Goal: Task Accomplishment & Management: Use online tool/utility

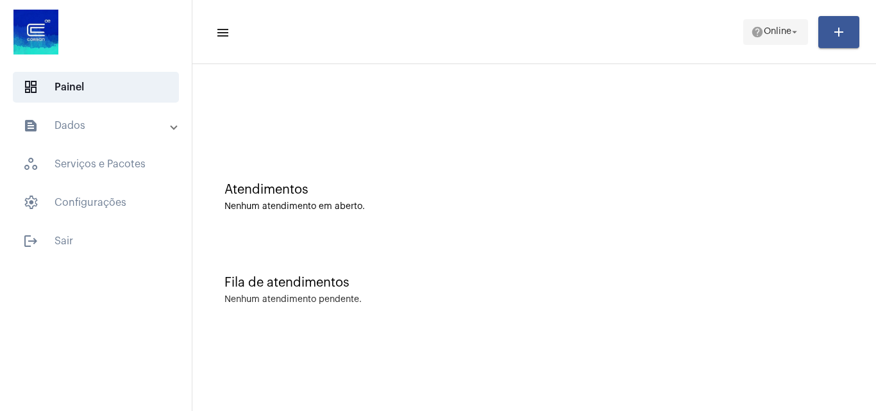
click at [751, 20] on span "help Online arrow_drop_down" at bounding box center [775, 31] width 49 height 23
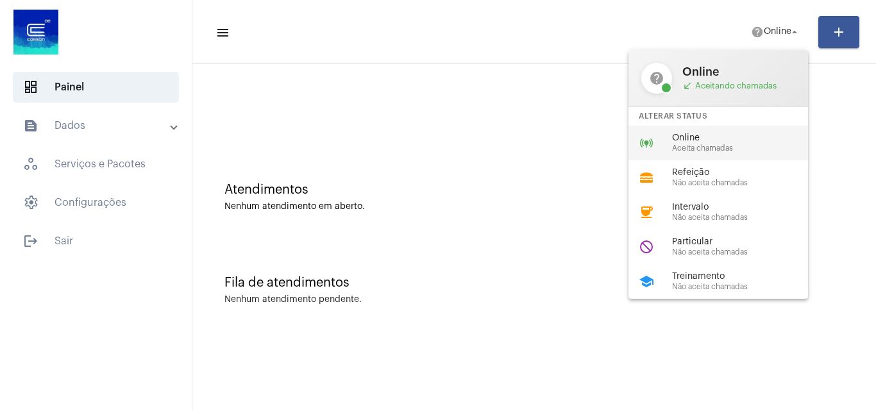
click at [713, 130] on div "online_prediction Online Aceita chamadas" at bounding box center [728, 143] width 200 height 35
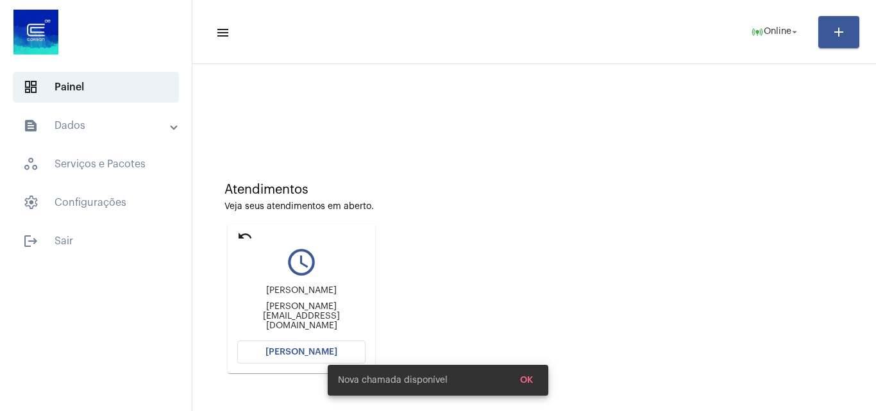
scroll to position [64, 0]
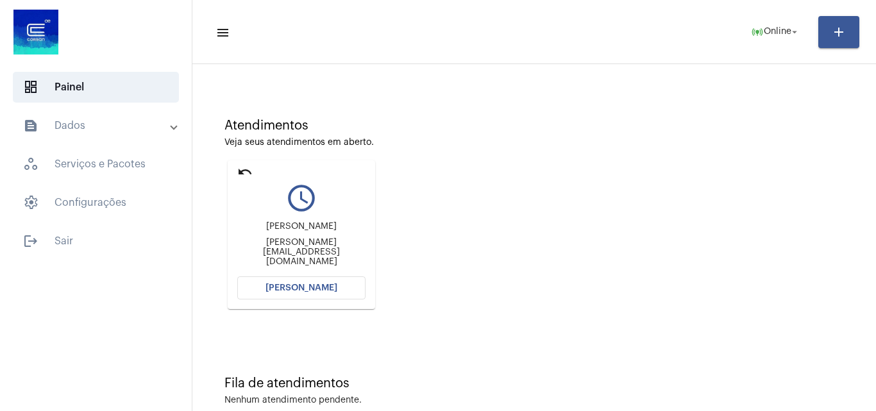
click at [307, 295] on button "[PERSON_NAME]" at bounding box center [301, 287] width 128 height 23
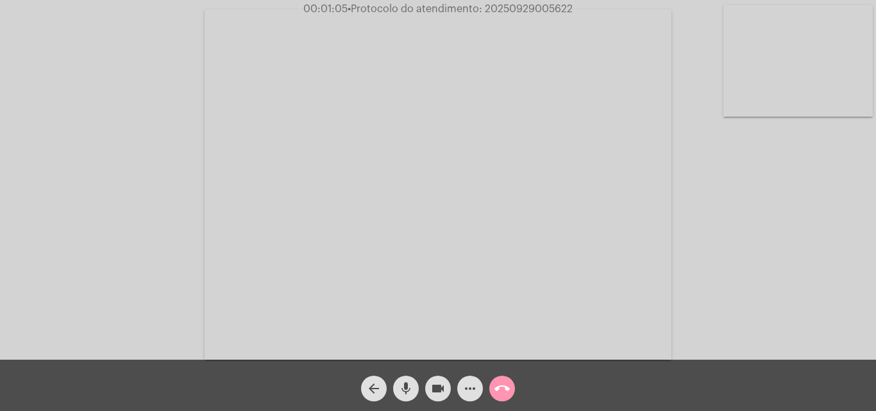
click at [500, 386] on mat-icon "call_end" at bounding box center [501, 388] width 15 height 15
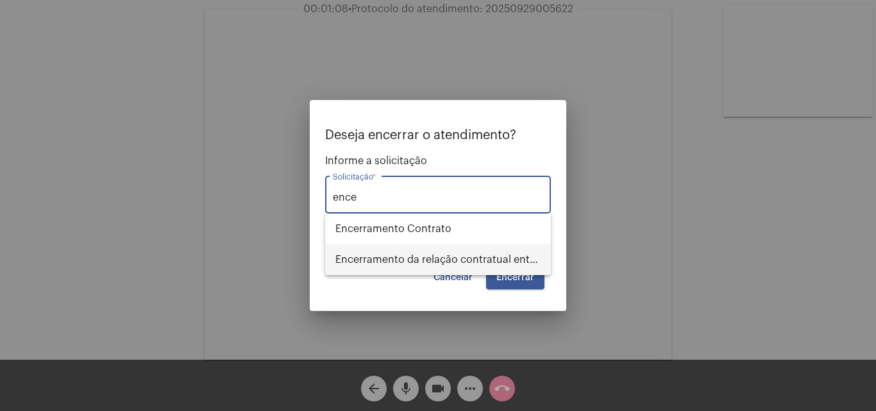
click at [423, 253] on span "Encerramento da relação contratual entre [PERSON_NAME] e o USUÁRIO" at bounding box center [437, 259] width 205 height 31
type input "Encerramento da relação contratual entre [PERSON_NAME] e o USUÁRIO"
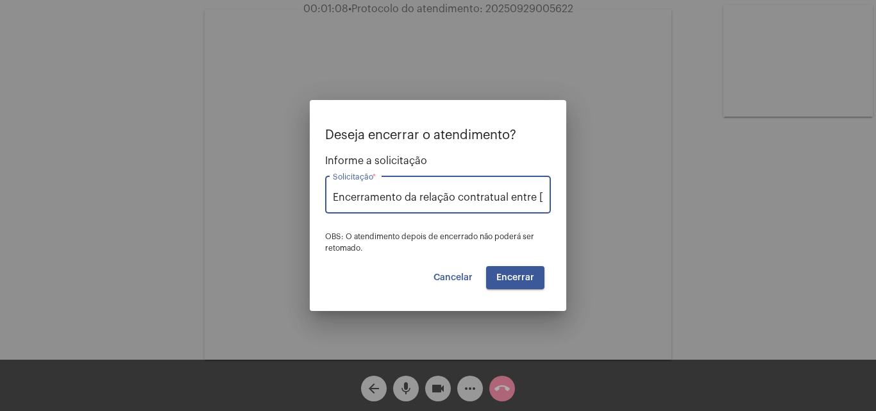
scroll to position [0, 101]
click at [498, 278] on span "Encerrar" at bounding box center [515, 277] width 38 height 9
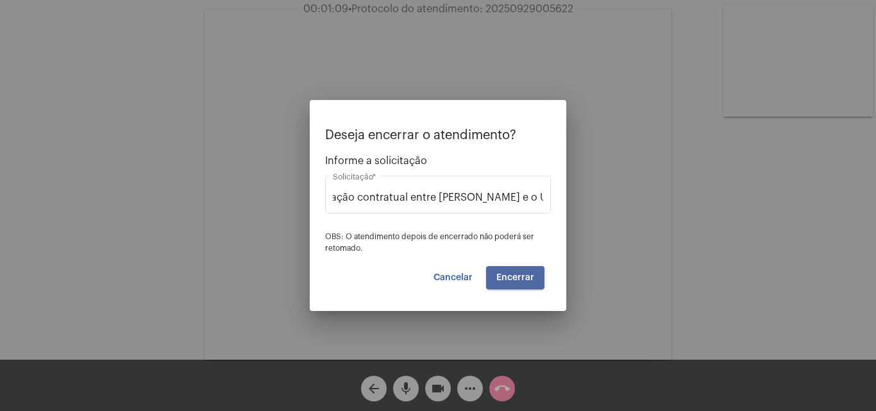
scroll to position [0, 0]
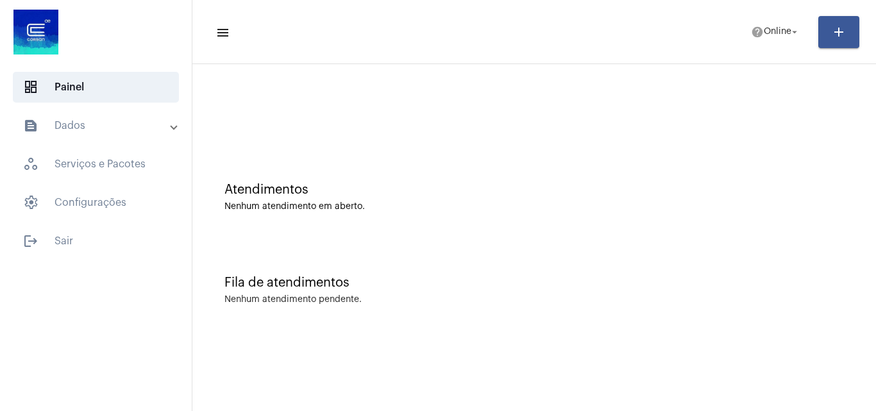
click at [156, 121] on mat-panel-title "text_snippet_outlined Dados" at bounding box center [97, 125] width 148 height 15
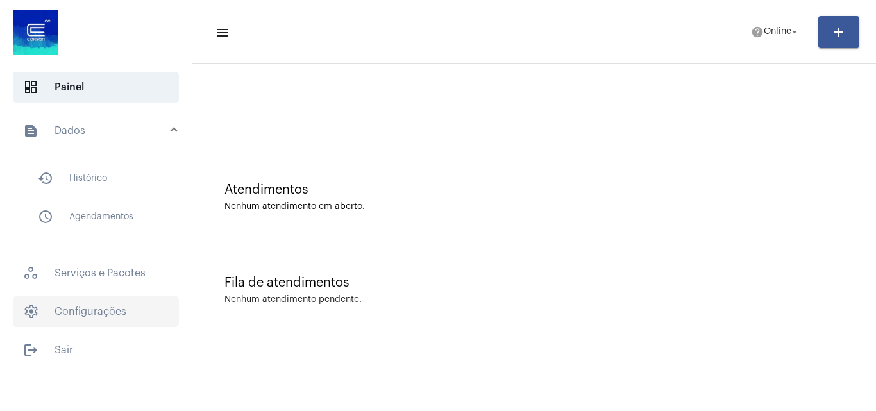
click at [120, 303] on span "settings Configurações" at bounding box center [96, 311] width 166 height 31
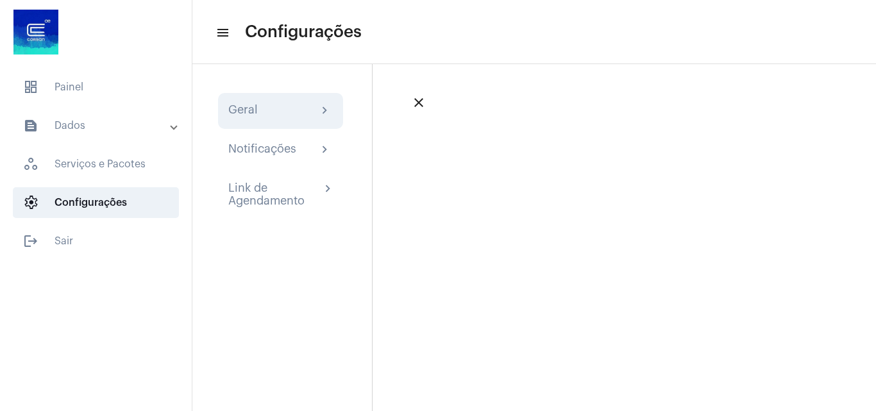
click at [294, 128] on div "Geral chevron_right" at bounding box center [280, 111] width 125 height 36
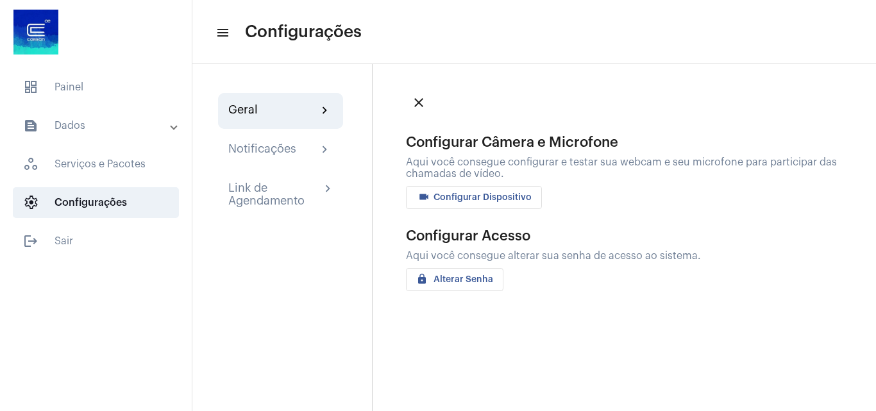
click at [290, 113] on div "Geral chevron_right" at bounding box center [280, 110] width 105 height 15
click at [449, 191] on button "videocam Configurar Dispositivo" at bounding box center [474, 197] width 136 height 23
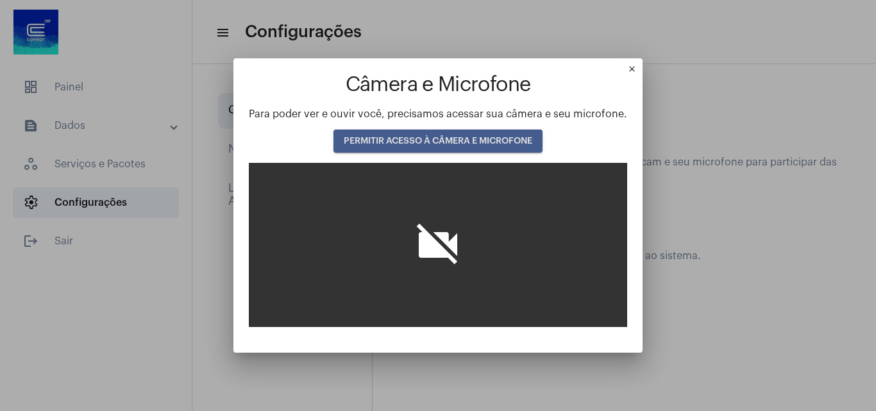
click at [450, 142] on span "PERMITIR ACESSO À CÂMERA E MICROFONE" at bounding box center [438, 141] width 189 height 9
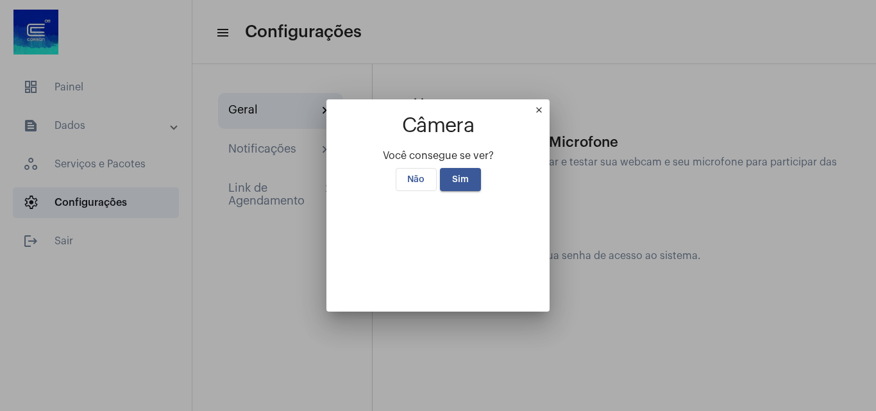
click at [550, 105] on mat-icon "close" at bounding box center [541, 112] width 15 height 15
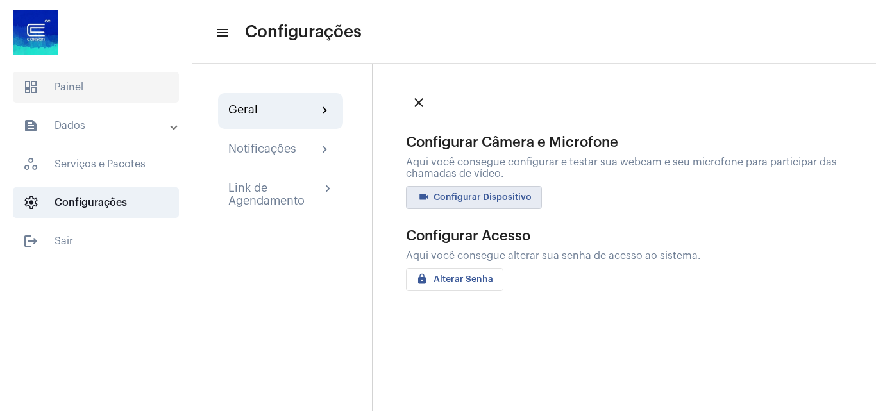
click at [103, 91] on span "dashboard Painel" at bounding box center [96, 87] width 166 height 31
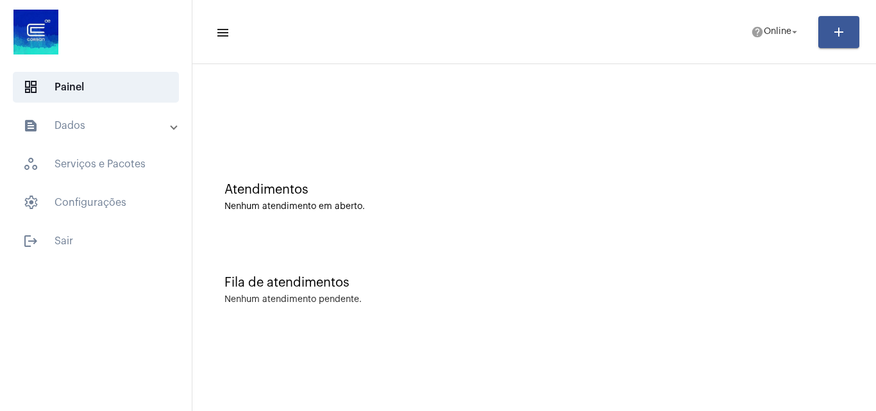
click at [748, 45] on mat-toolbar-row "menu help Online arrow_drop_down add" at bounding box center [534, 32] width 684 height 41
click at [506, 135] on div at bounding box center [534, 108] width 671 height 74
click at [575, 200] on div "Atendimentos Nenhum atendimento em aberto." at bounding box center [533, 197] width 619 height 29
click at [757, 26] on mat-icon "help" at bounding box center [757, 32] width 13 height 13
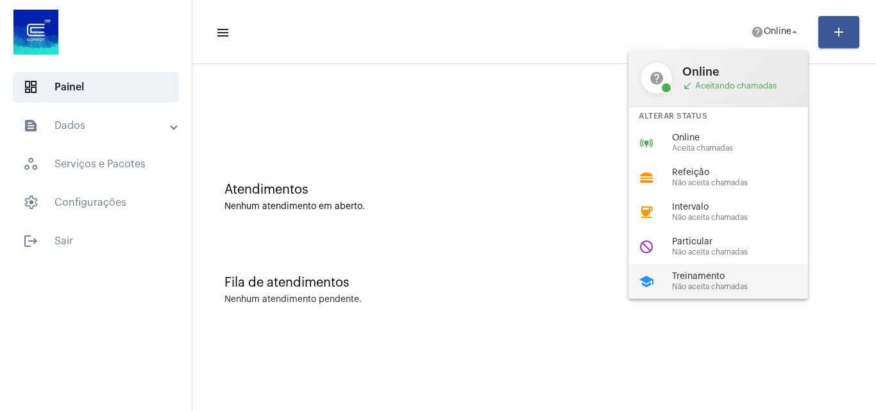
click at [720, 278] on span "Treinamento" at bounding box center [745, 277] width 146 height 10
